Goal: Task Accomplishment & Management: Manage account settings

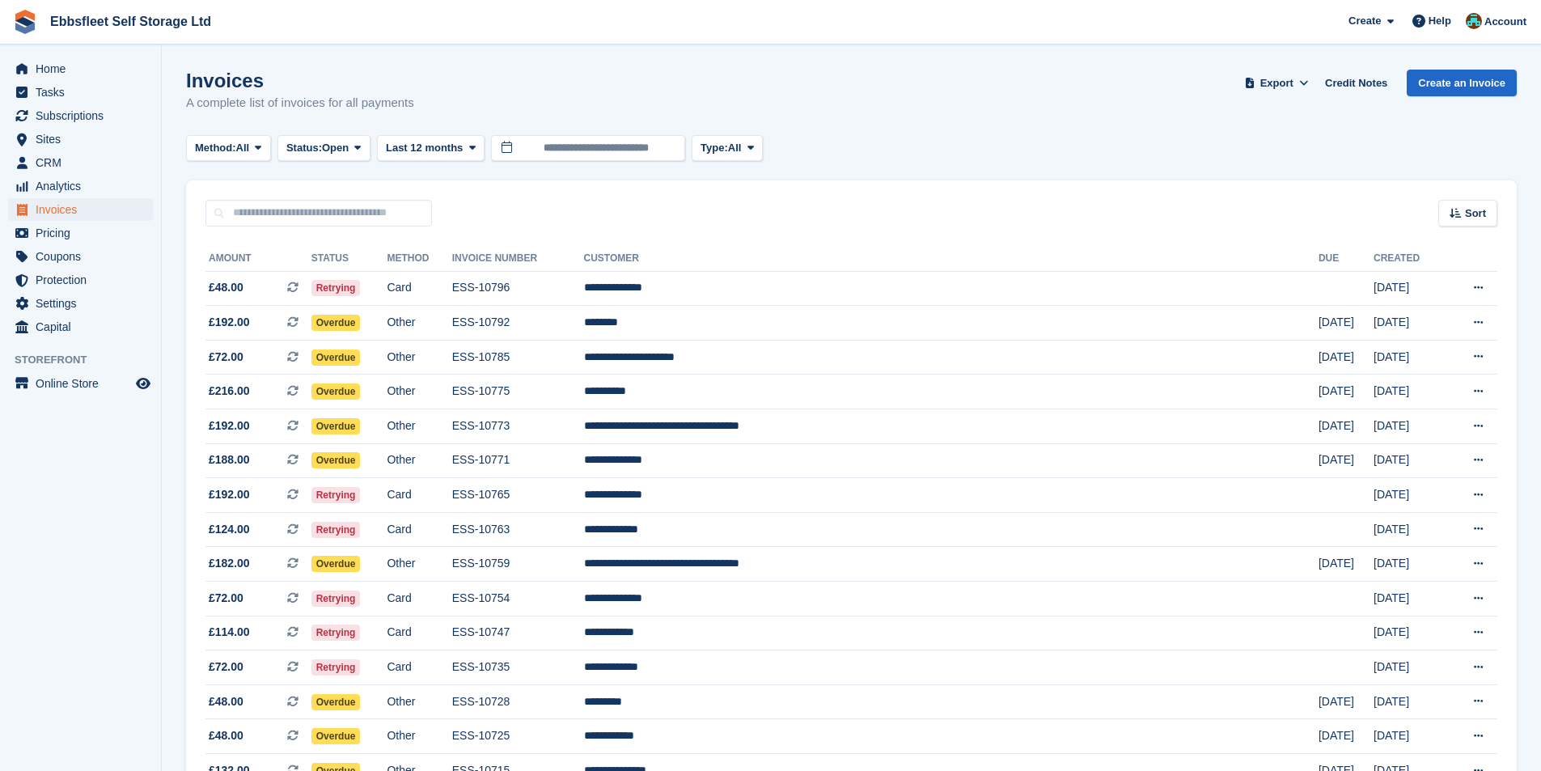
click at [79, 122] on span "Subscriptions" at bounding box center [84, 115] width 97 height 23
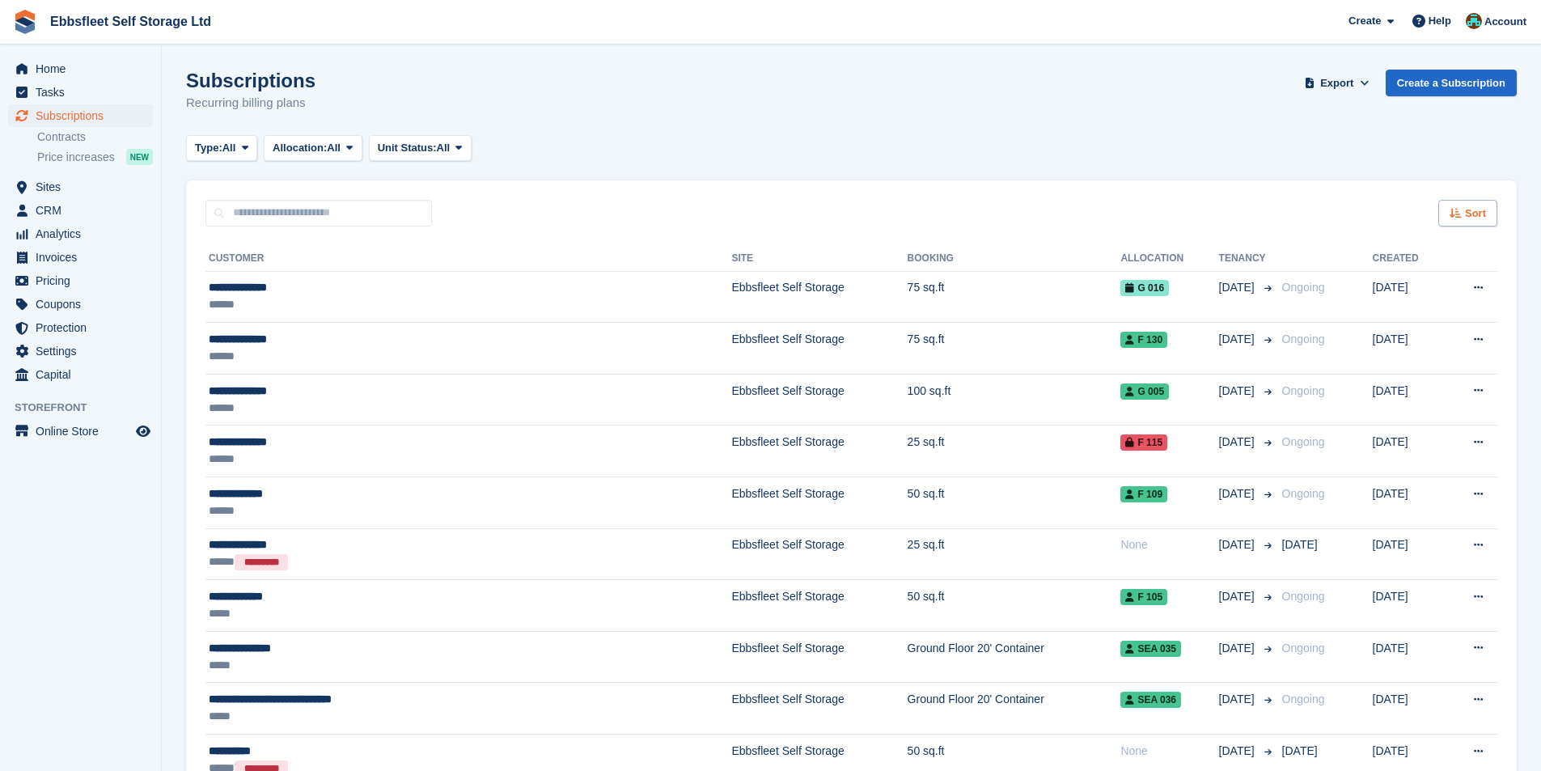
click at [1475, 218] on span "Sort" at bounding box center [1475, 214] width 21 height 16
click at [1420, 273] on span "Customer name" at bounding box center [1408, 274] width 81 height 13
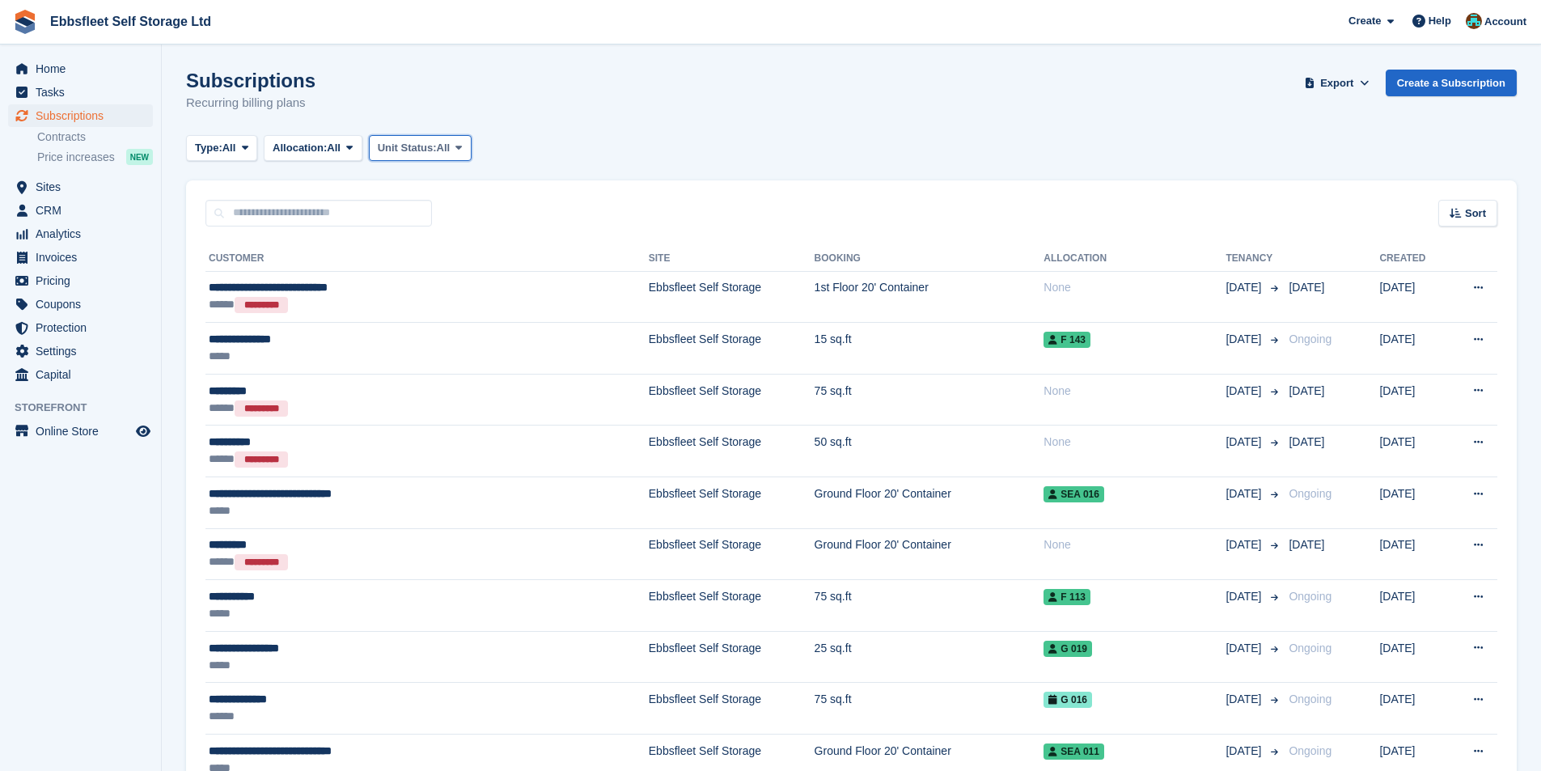
click at [429, 146] on span "Unit Status:" at bounding box center [407, 148] width 59 height 16
click at [447, 239] on link "Overlocked" at bounding box center [446, 244] width 141 height 29
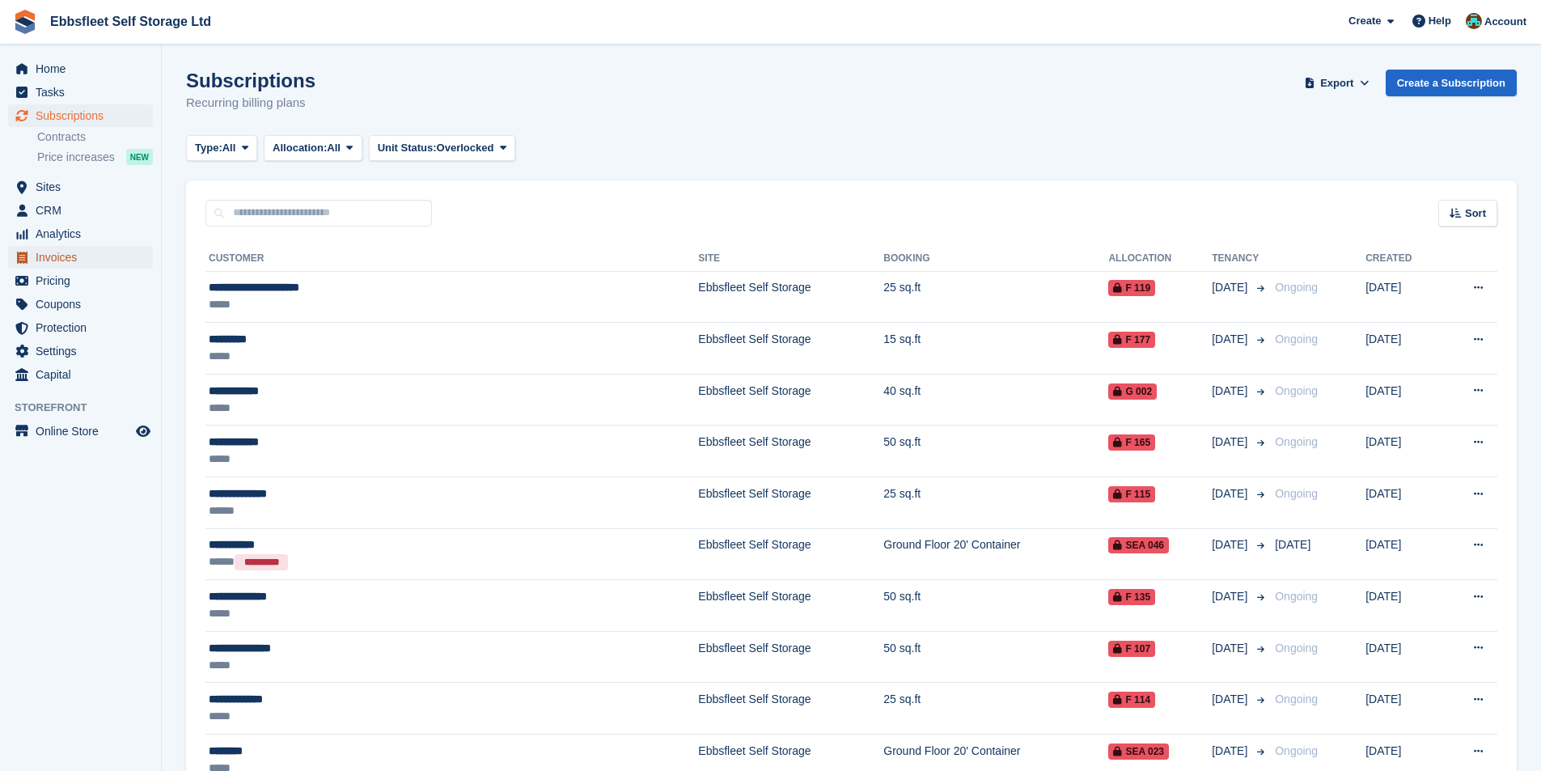
click at [68, 253] on span "Invoices" at bounding box center [84, 257] width 97 height 23
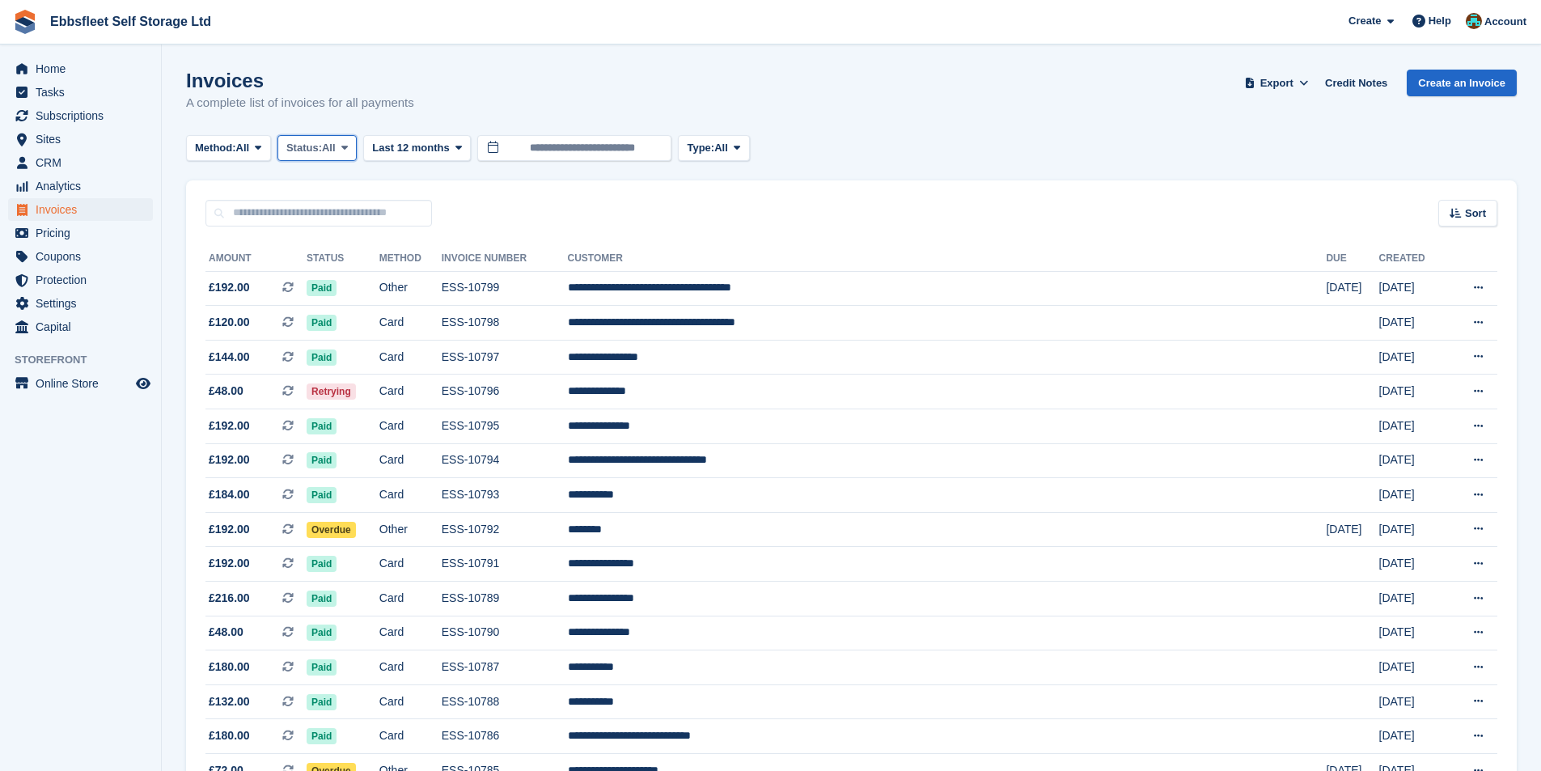
click at [322, 151] on span "Status:" at bounding box center [304, 148] width 36 height 16
click at [325, 275] on link "Open" at bounding box center [355, 273] width 141 height 29
